Goal: Task Accomplishment & Management: Manage account settings

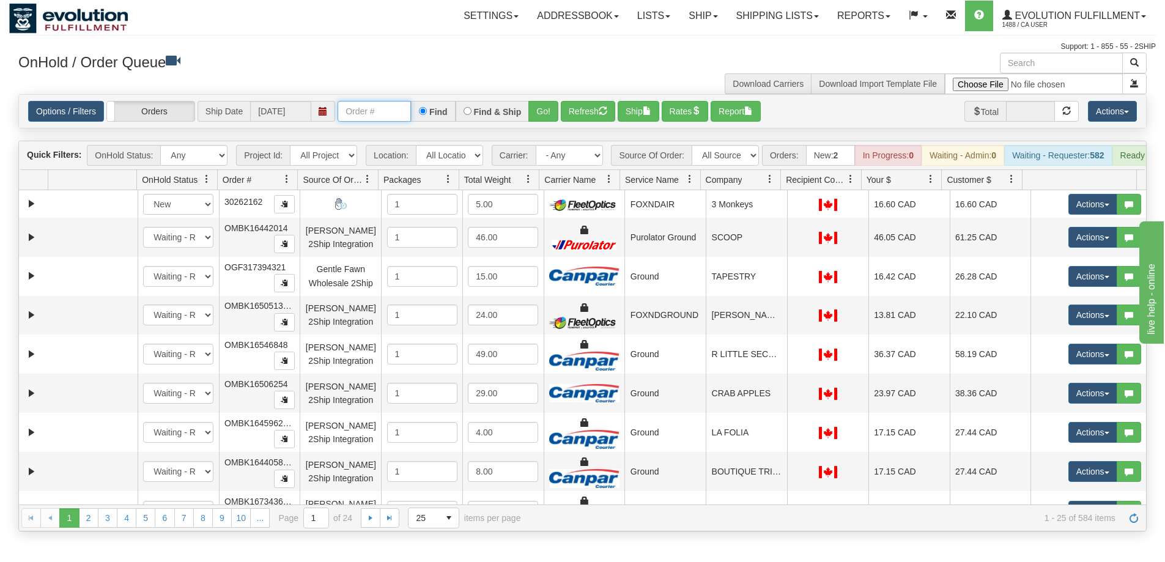
click at [355, 111] on input "text" at bounding box center [374, 111] width 73 height 21
paste input "17445180_BO01"
click at [549, 115] on button "Go!" at bounding box center [543, 111] width 30 height 21
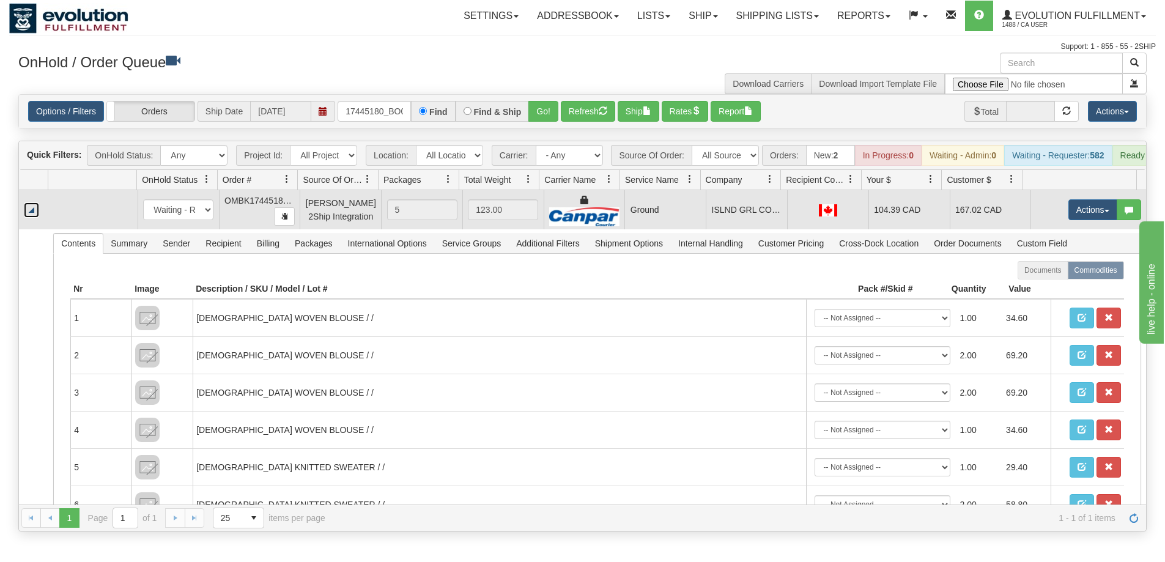
click at [33, 218] on link "Collapse" at bounding box center [31, 209] width 15 height 15
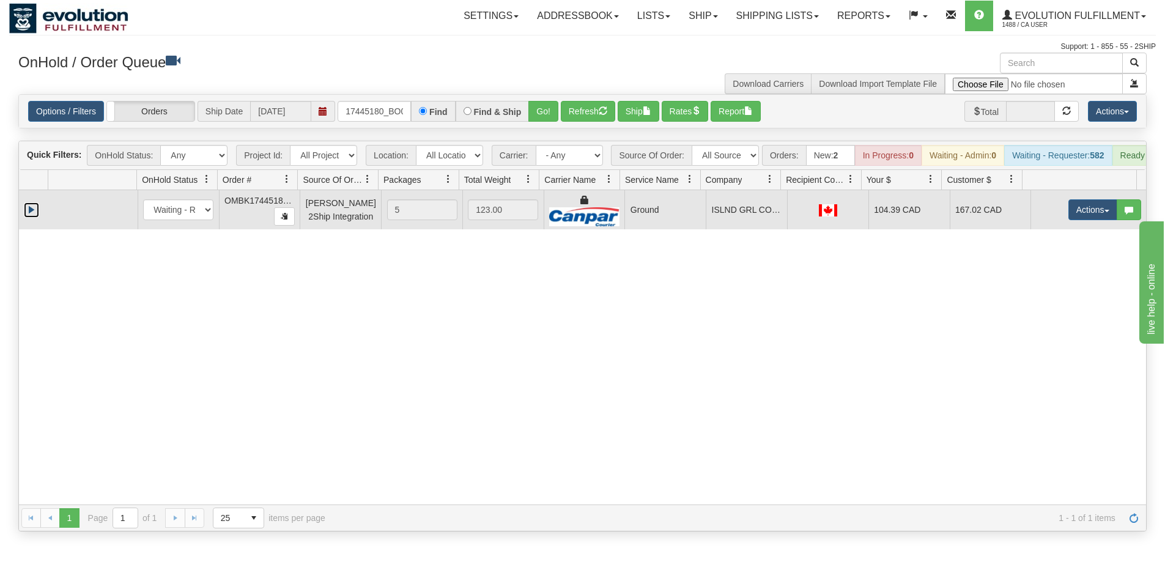
click at [33, 218] on link "Expand" at bounding box center [31, 209] width 15 height 15
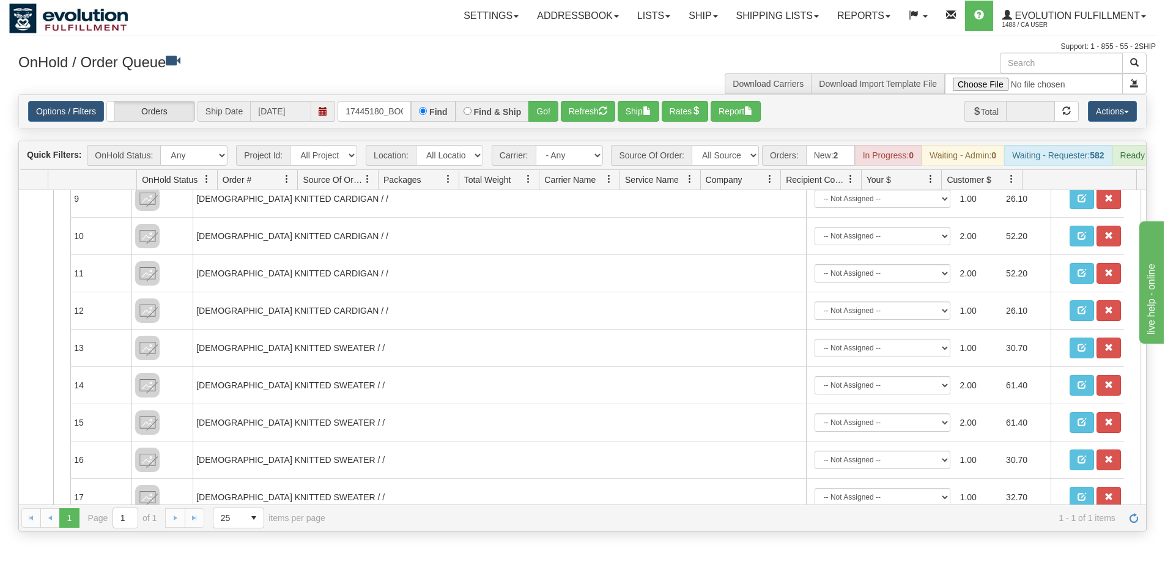
scroll to position [32, 0]
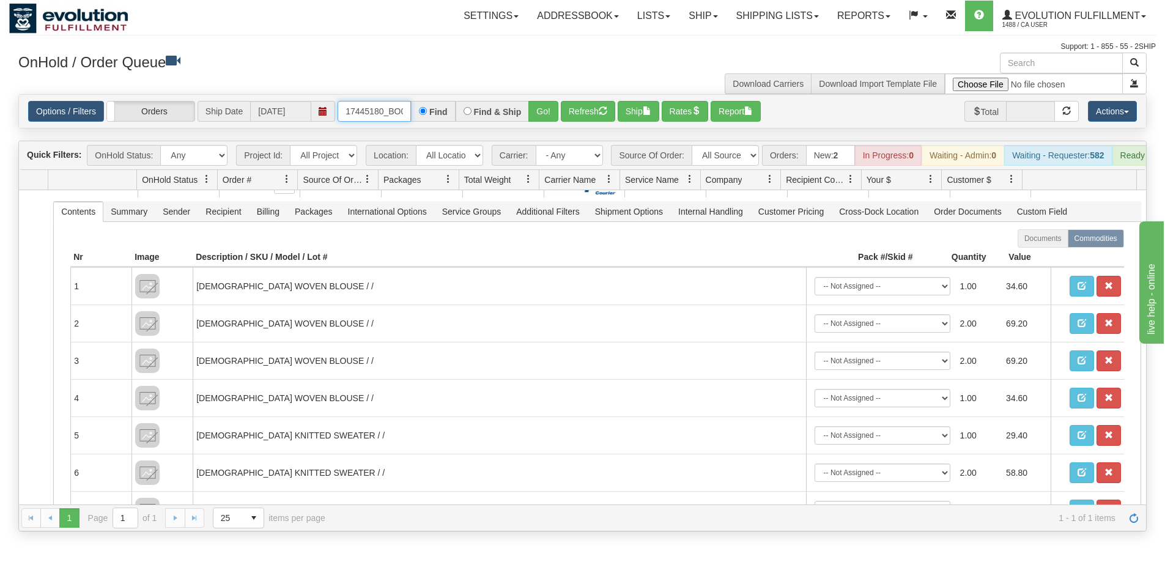
click at [388, 106] on input "17445180_BO01" at bounding box center [374, 111] width 73 height 21
drag, startPoint x: 401, startPoint y: 108, endPoint x: 478, endPoint y: 122, distance: 78.2
click at [478, 122] on div "17445180_BO01 Find Find & Ship Go!" at bounding box center [448, 111] width 221 height 21
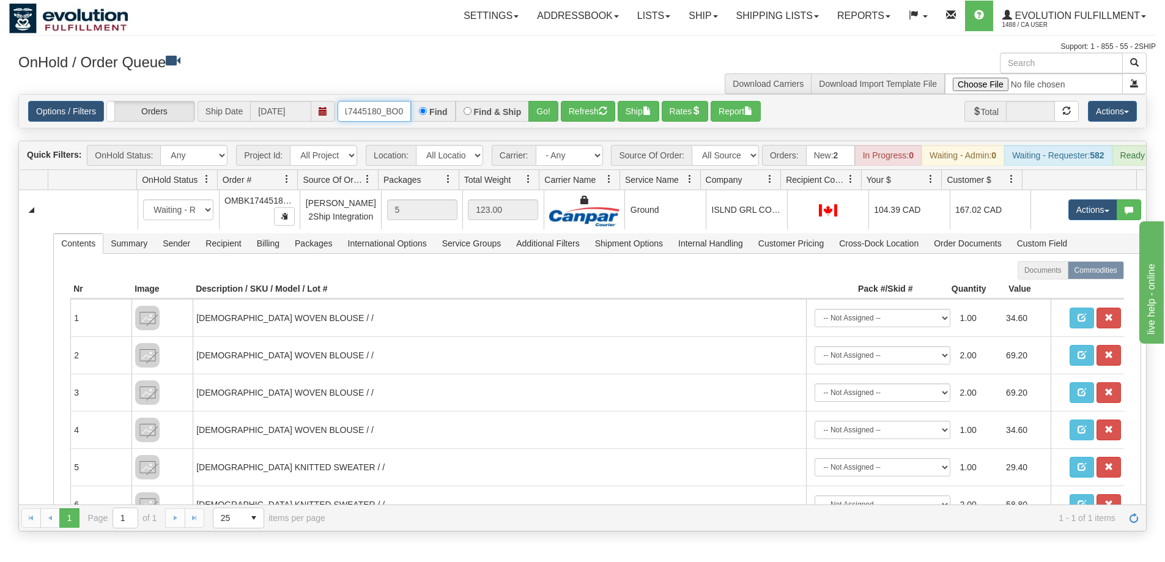
scroll to position [0, 2]
type input "17445180_BO0"
click at [539, 108] on button "Go!" at bounding box center [543, 111] width 30 height 21
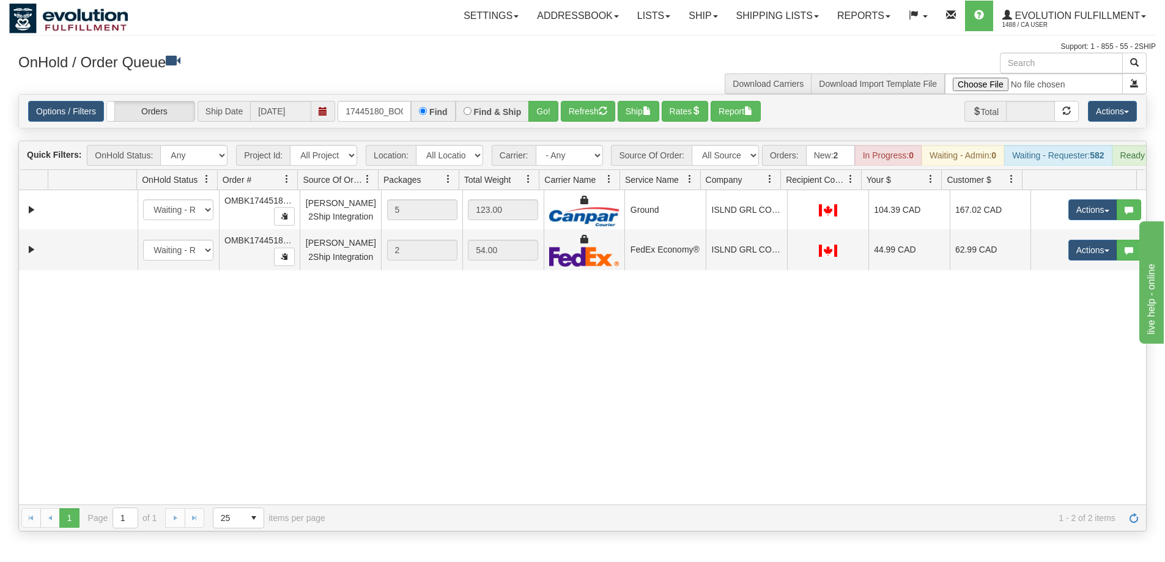
click at [290, 352] on div "31545886 EVOLUTION V3 90888680 90888682 New In Progress Waiting - Admin Waiting…" at bounding box center [582, 347] width 1127 height 314
click at [368, 184] on span at bounding box center [368, 179] width 10 height 10
click at [325, 186] on span "Source Of Order" at bounding box center [333, 180] width 60 height 12
click at [331, 186] on span "Source Of Order" at bounding box center [328, 180] width 50 height 12
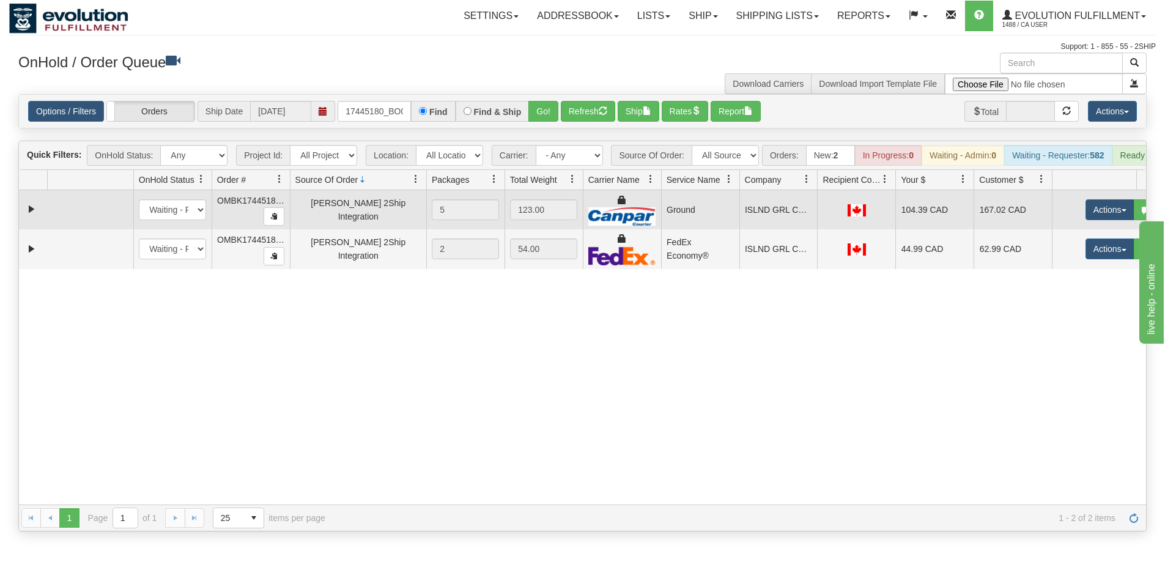
drag, startPoint x: 375, startPoint y: 196, endPoint x: 403, endPoint y: 201, distance: 28.5
click at [403, 201] on div "Quick Filters: OnHold Status: Any New In Progress Waiting - Admin Waiting - Req…" at bounding box center [582, 336] width 1128 height 391
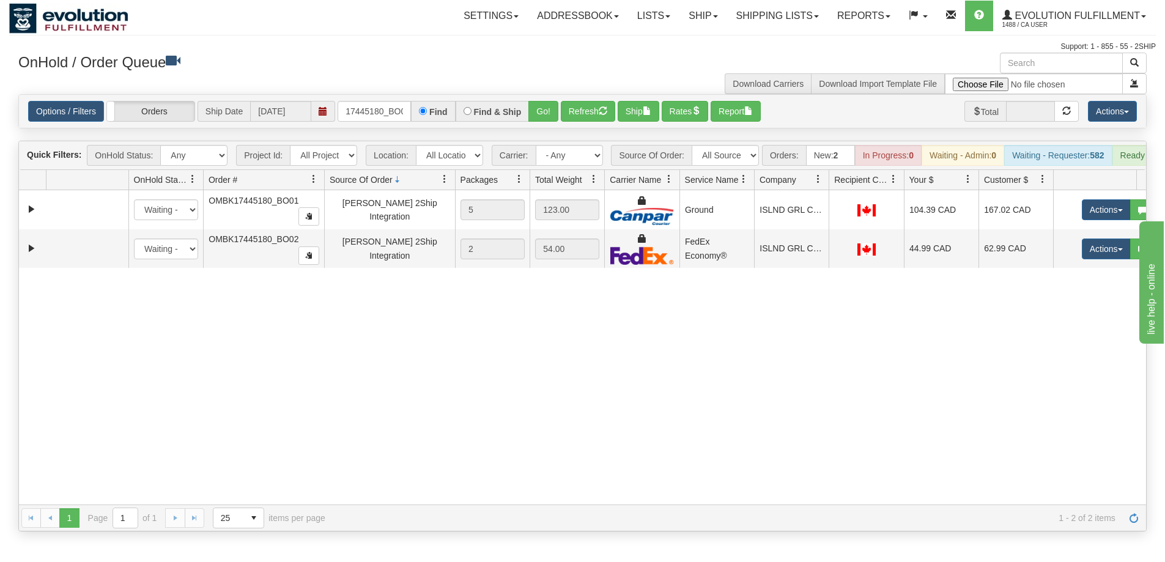
drag, startPoint x: 284, startPoint y: 191, endPoint x: 309, endPoint y: 194, distance: 25.2
click at [309, 190] on div "Id Location Request Id Reply Id OnHold Status Order # Source Of Order Packages …" at bounding box center [578, 180] width 1118 height 20
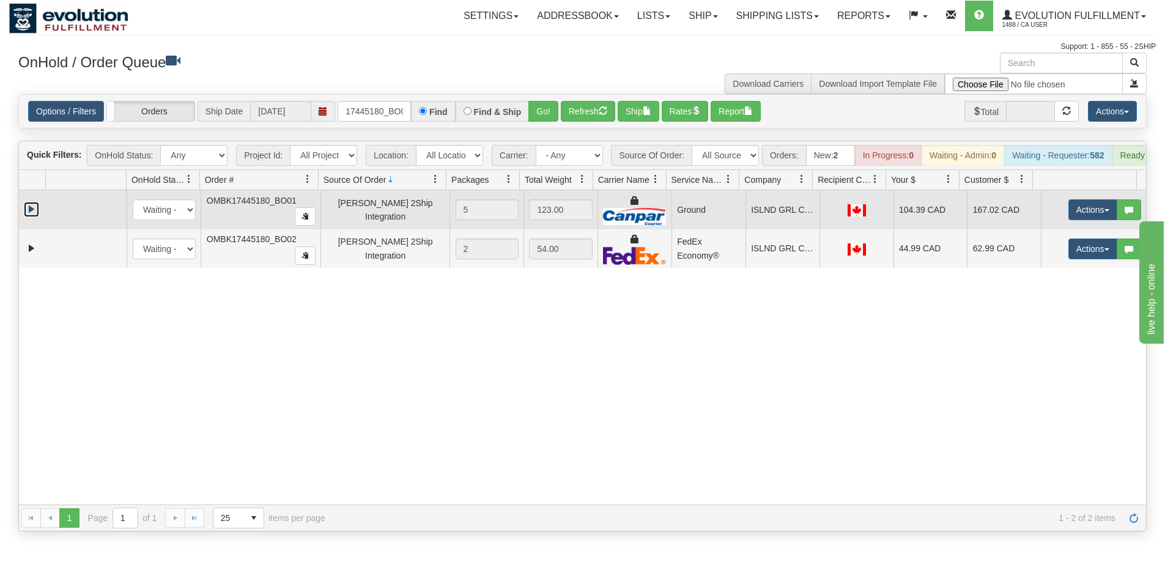
click at [28, 217] on link "Expand" at bounding box center [31, 209] width 15 height 15
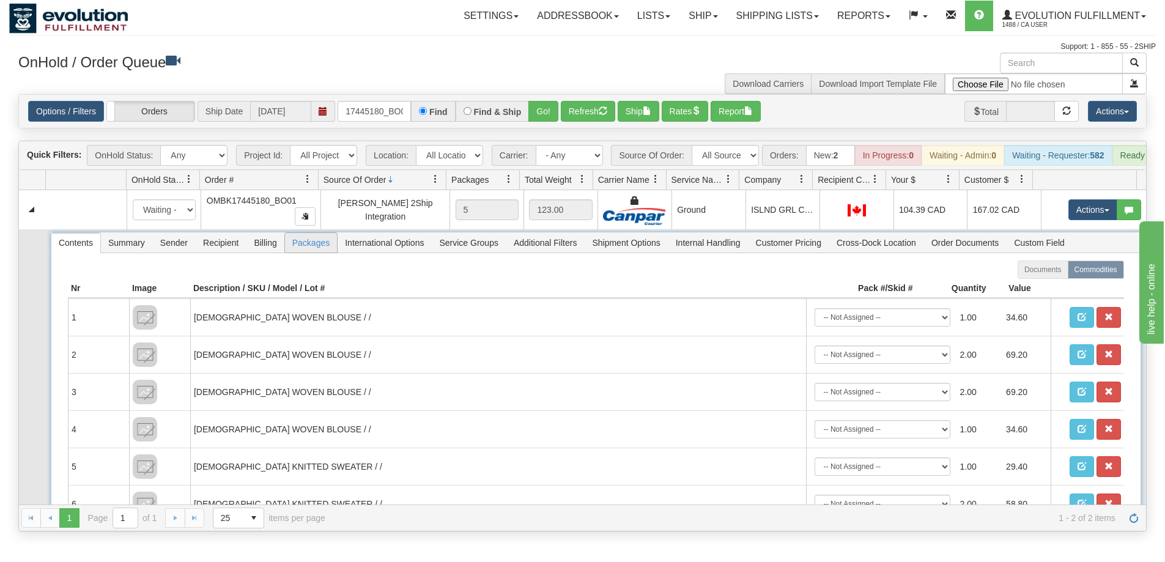
click at [323, 253] on span "Packages" at bounding box center [311, 243] width 52 height 20
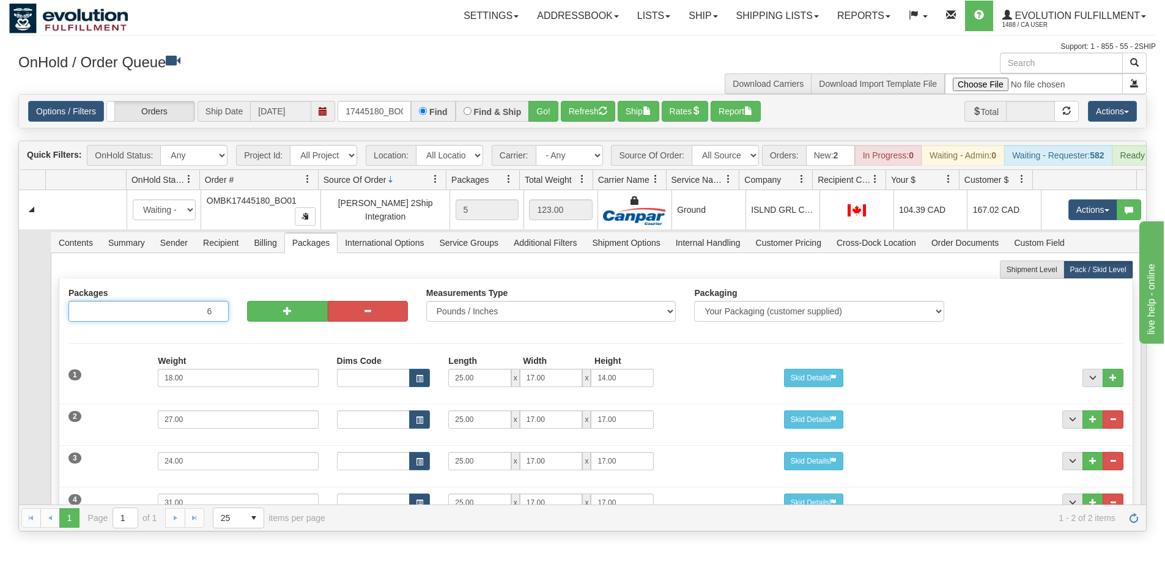
click at [216, 316] on input "6" at bounding box center [148, 311] width 160 height 21
type input "7"
click at [216, 316] on input "7" at bounding box center [148, 311] width 160 height 21
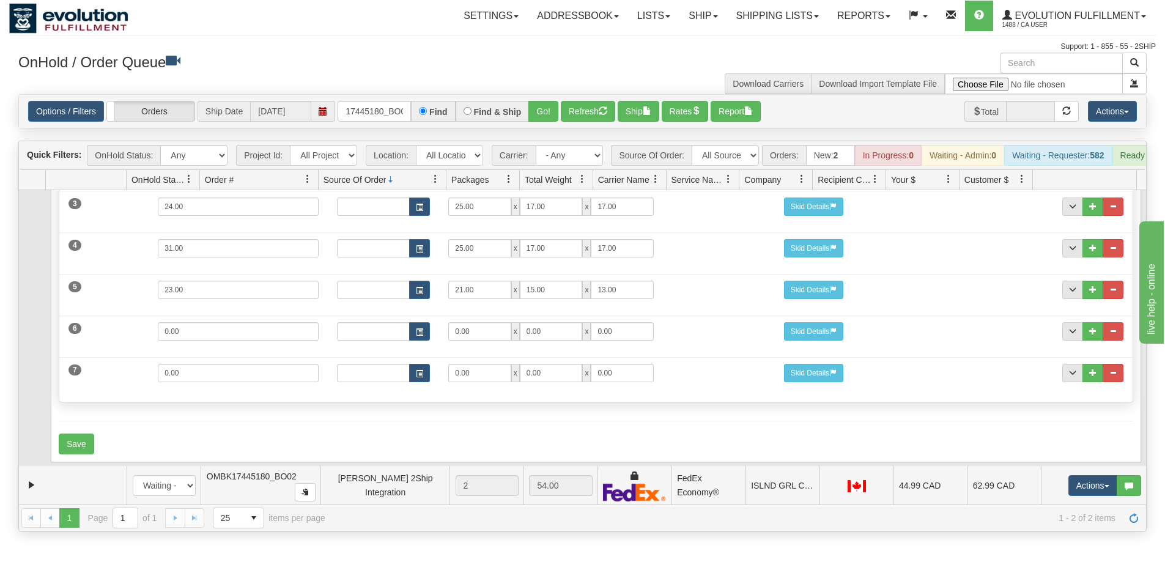
scroll to position [264, 0]
drag, startPoint x: 190, startPoint y: 326, endPoint x: 135, endPoint y: 323, distance: 55.1
click at [135, 323] on div "6 Weight 0.00 Dims Code Length Width Height 0.00 x 0.00 x" at bounding box center [595, 329] width 1073 height 41
type input "31"
type input "25"
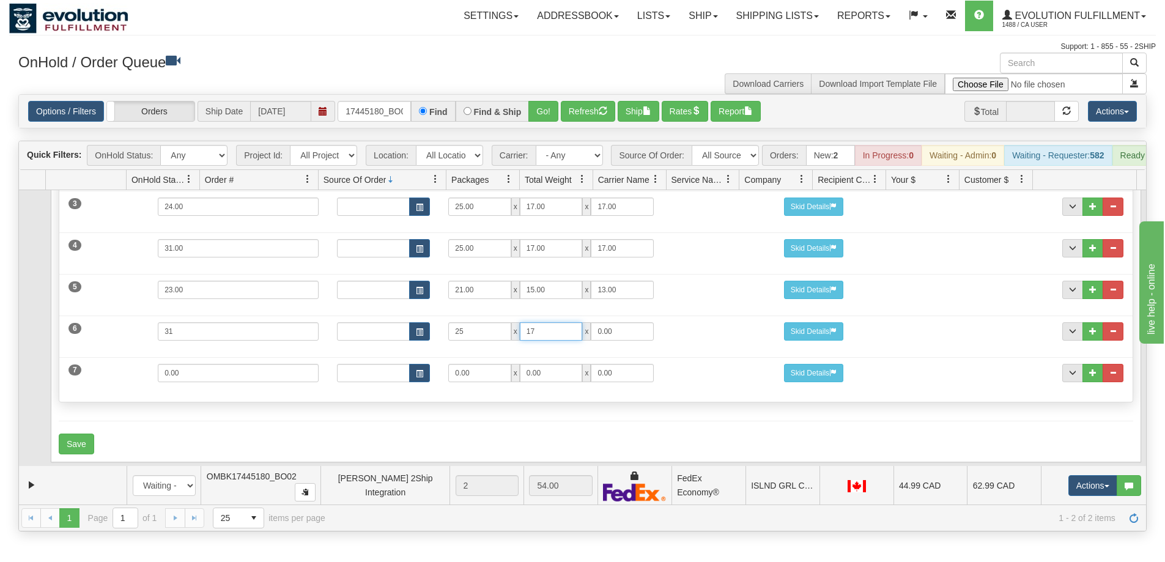
type input "17"
click at [191, 379] on input "0.00" at bounding box center [238, 373] width 160 height 18
drag, startPoint x: 191, startPoint y: 379, endPoint x: 110, endPoint y: 382, distance: 80.8
click at [138, 383] on div "7 Weight 0.00 Dims Code Length Width Height 0.00 x 0.00 x" at bounding box center [595, 371] width 1073 height 41
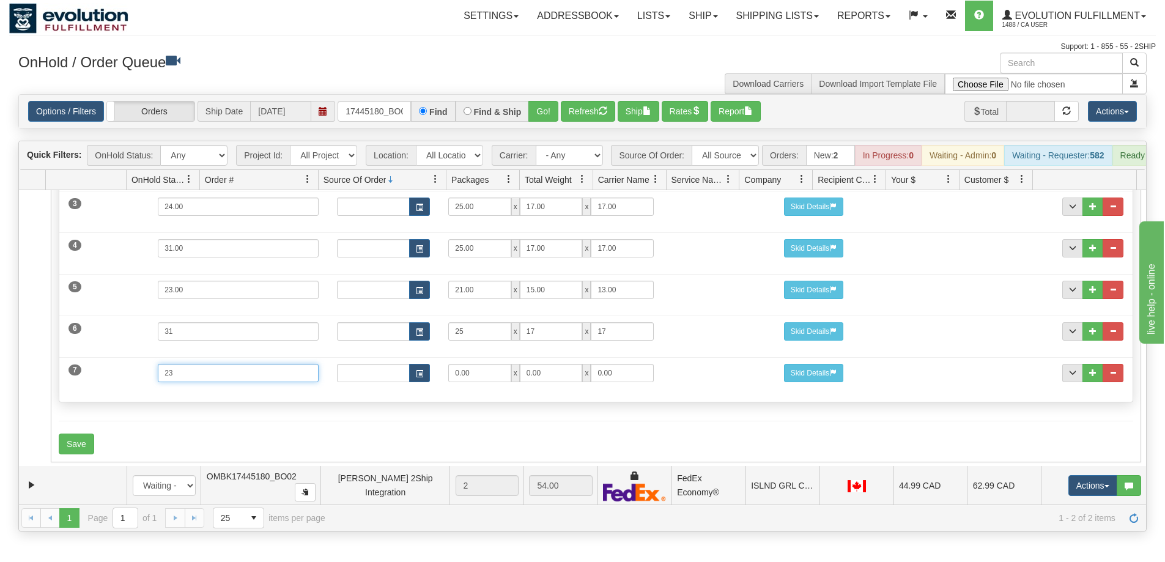
type input "23"
type input "21"
type input "15"
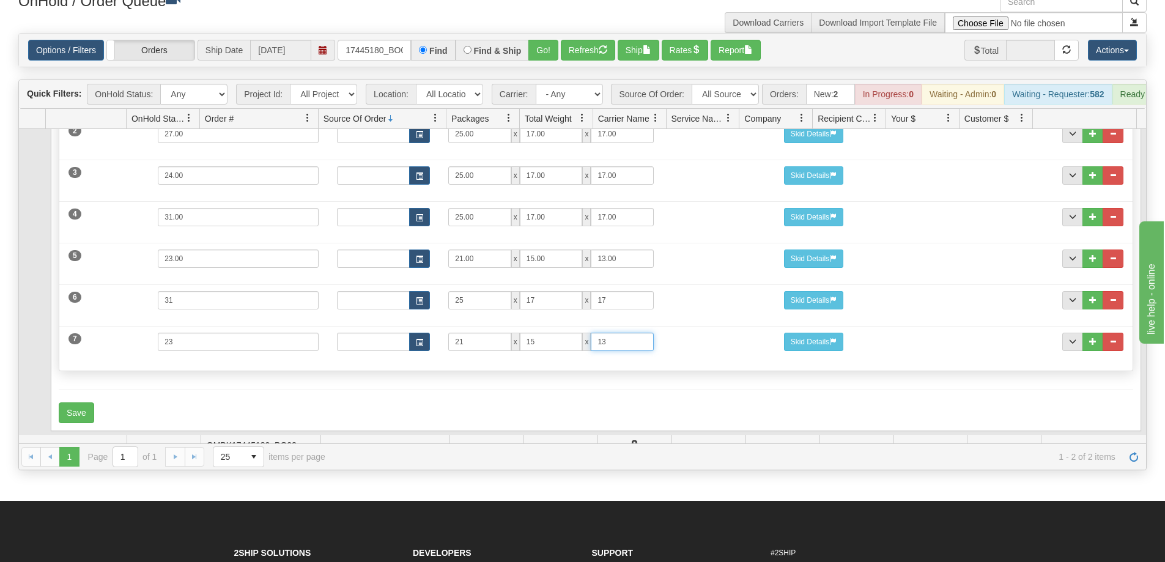
scroll to position [202, 0]
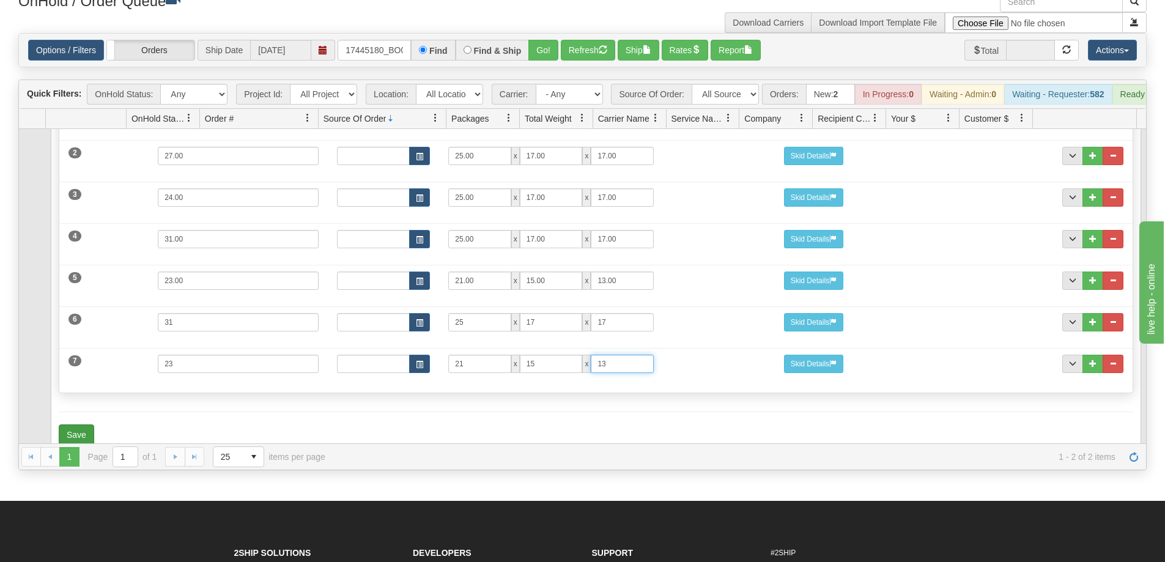
type input "13"
click at [70, 438] on button "Save" at bounding box center [76, 434] width 35 height 21
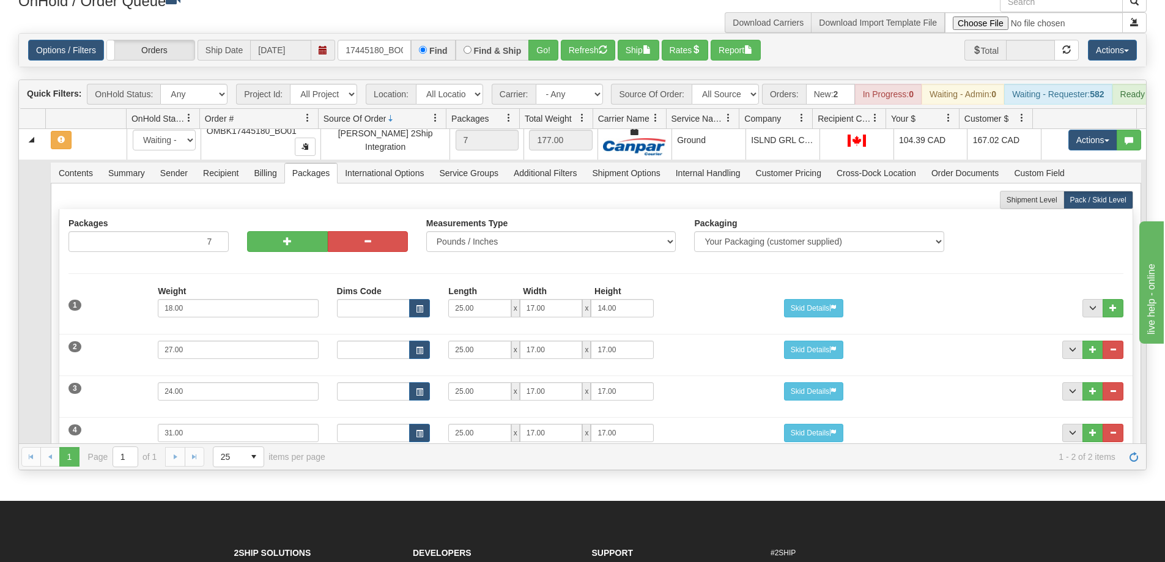
scroll to position [0, 0]
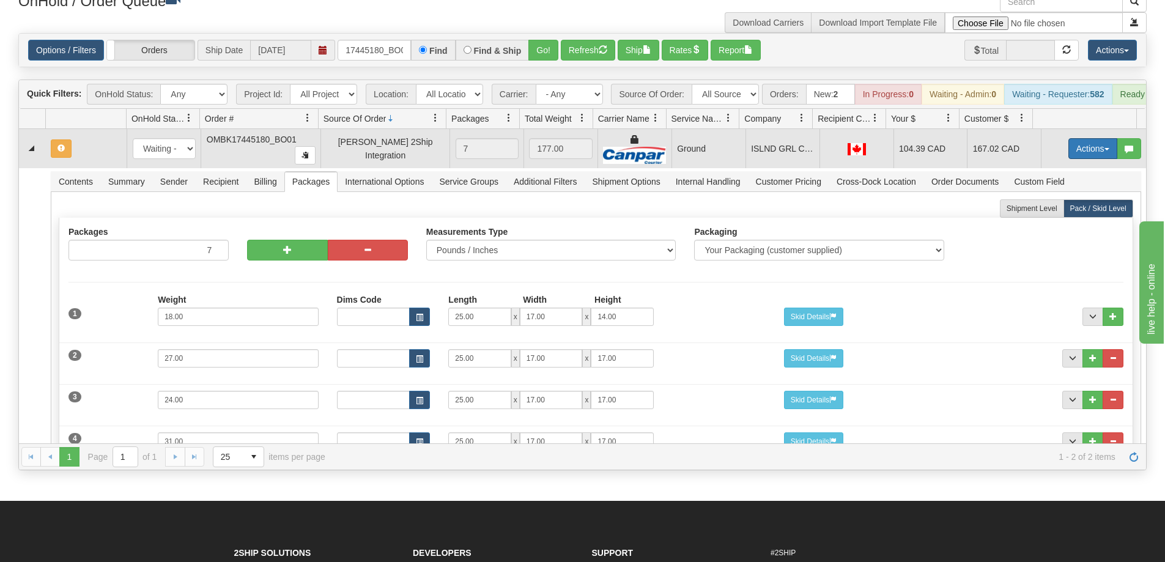
click at [1076, 154] on button "Actions" at bounding box center [1092, 148] width 49 height 21
click at [1051, 193] on span "Refresh Rates" at bounding box center [1062, 188] width 63 height 10
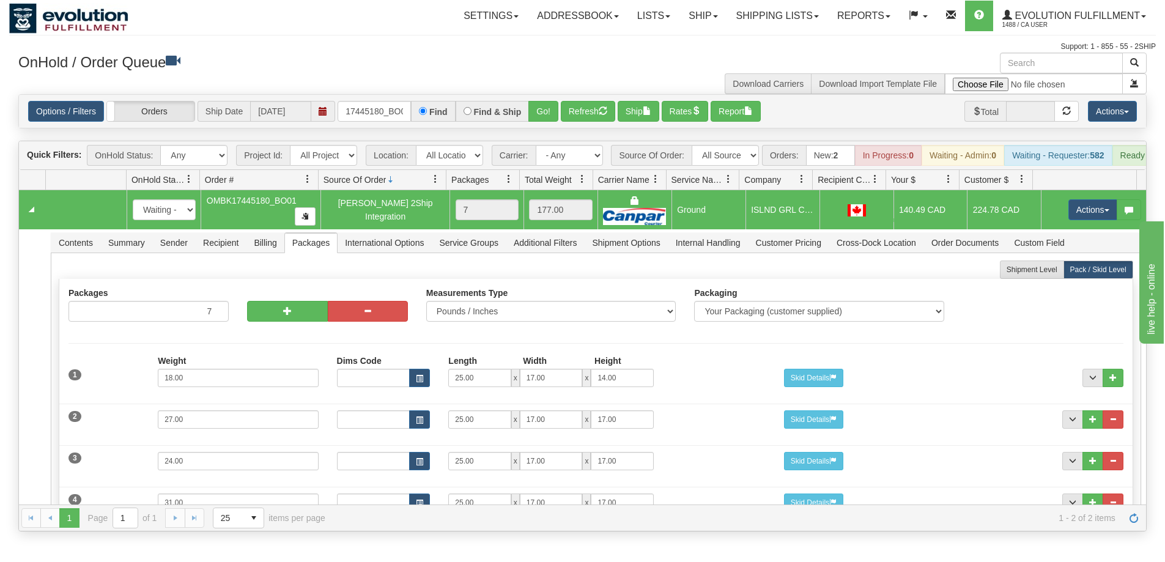
drag, startPoint x: 893, startPoint y: 218, endPoint x: 907, endPoint y: 223, distance: 14.7
click at [914, 223] on td "140.49 CAD" at bounding box center [930, 209] width 74 height 39
click at [31, 213] on link "Collapse" at bounding box center [31, 209] width 15 height 15
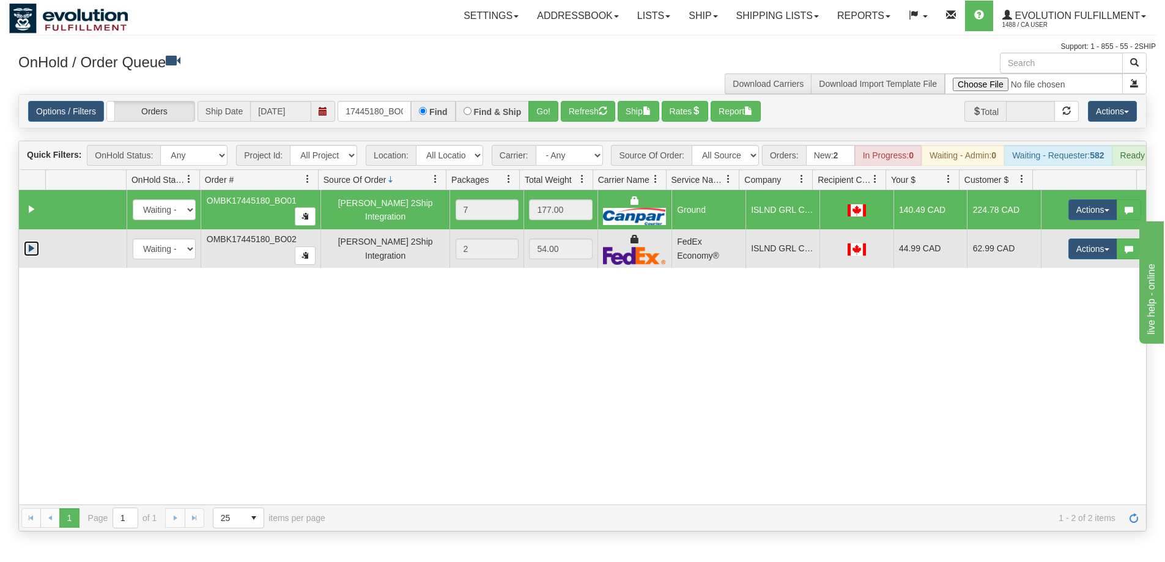
click at [28, 254] on link "Expand" at bounding box center [31, 248] width 15 height 15
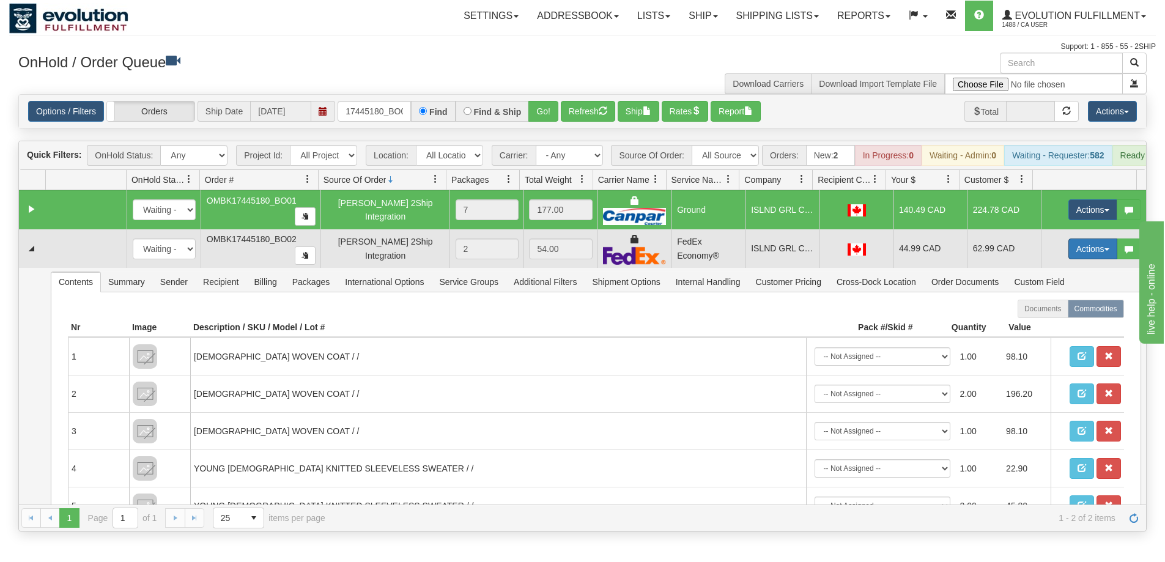
click at [1103, 253] on button "Actions" at bounding box center [1092, 248] width 49 height 21
click at [1065, 344] on link "Delete" at bounding box center [1068, 336] width 98 height 16
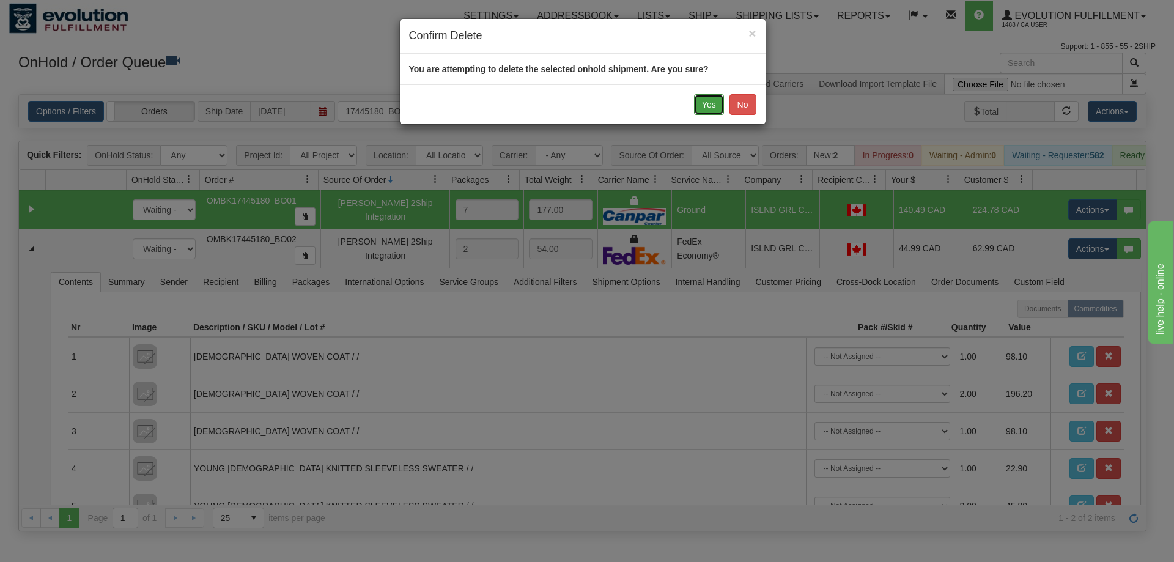
click at [704, 100] on button "Yes" at bounding box center [709, 104] width 30 height 21
